Goal: Task Accomplishment & Management: Manage account settings

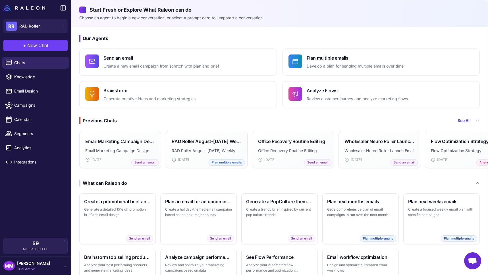
click at [64, 266] on icon at bounding box center [65, 266] width 5 height 5
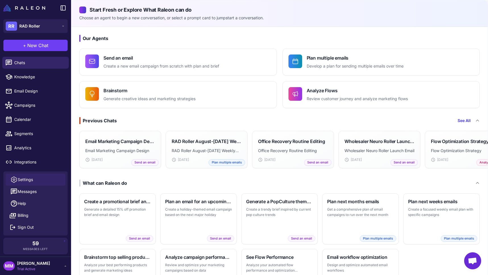
click at [38, 178] on link "Settings" at bounding box center [36, 180] width 60 height 12
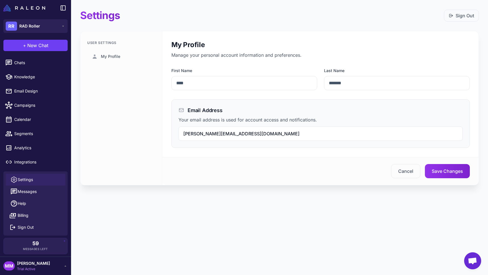
click at [65, 264] on icon at bounding box center [65, 266] width 5 height 5
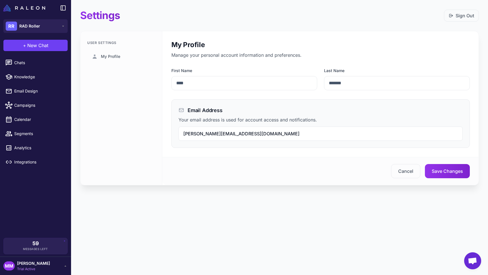
click at [52, 266] on div "MM [PERSON_NAME] Trial Active" at bounding box center [35, 266] width 64 height 11
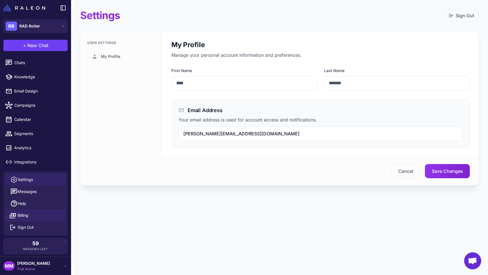
click at [32, 214] on link "Billing" at bounding box center [36, 216] width 60 height 12
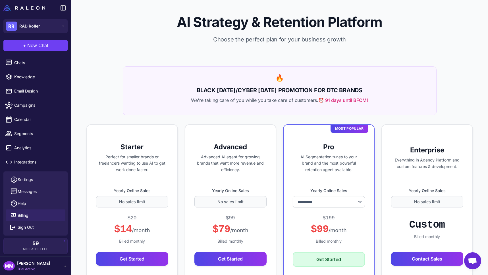
select select "******"
click at [46, 268] on div "MM [PERSON_NAME] Trial Active" at bounding box center [35, 266] width 64 height 11
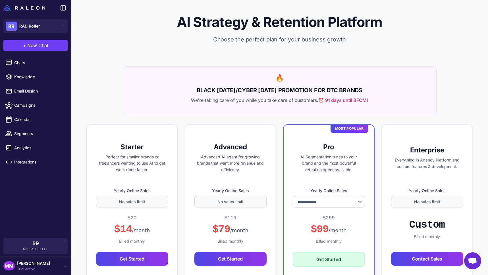
click at [46, 268] on div "MM [PERSON_NAME] Trial Active" at bounding box center [35, 266] width 64 height 11
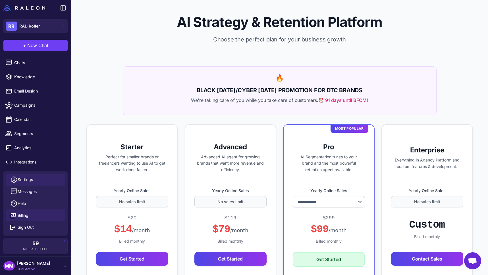
click at [45, 181] on link "Settings" at bounding box center [36, 180] width 60 height 12
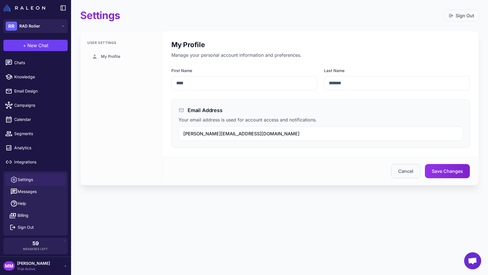
click at [406, 171] on button "Cancel" at bounding box center [405, 171] width 29 height 14
click at [65, 26] on button "RR RAD Roller" at bounding box center [35, 26] width 64 height 14
